Goal: Information Seeking & Learning: Learn about a topic

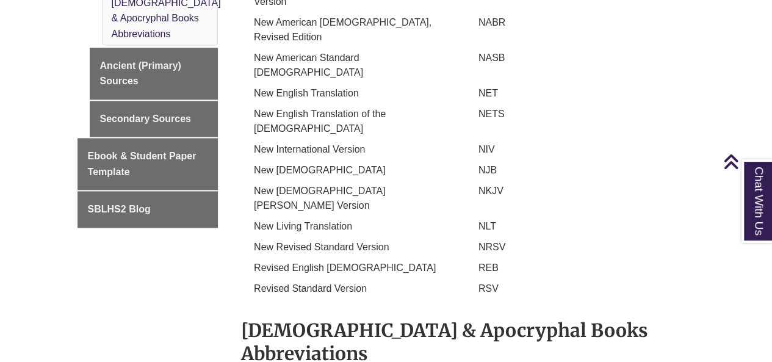
scroll to position [840, 0]
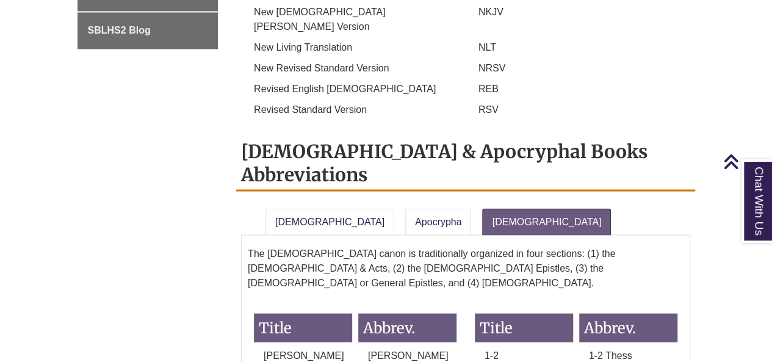
scroll to position [1021, 0]
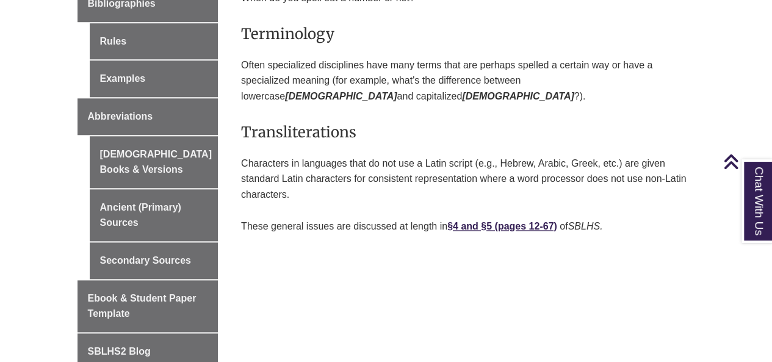
scroll to position [553, 0]
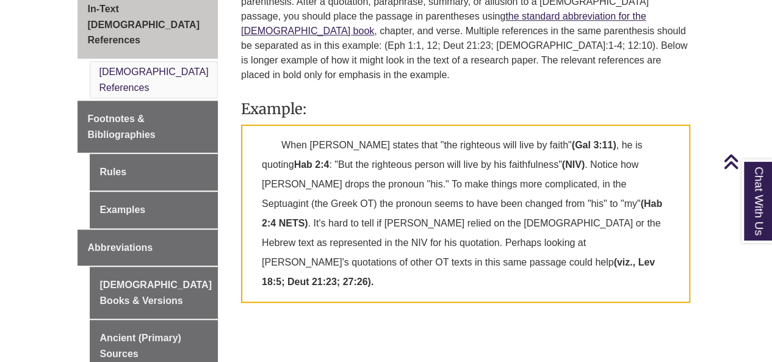
scroll to position [414, 0]
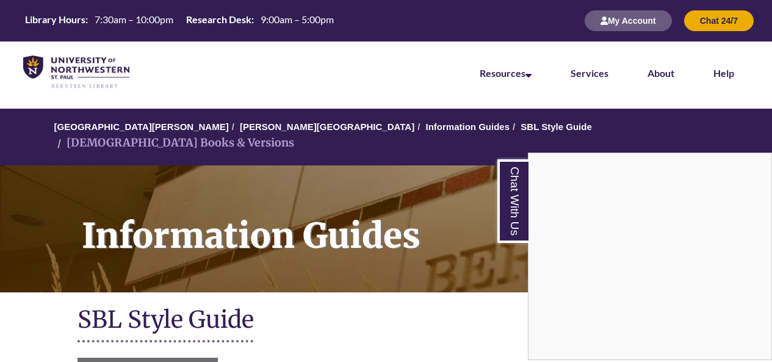
scroll to position [1021, 0]
